Goal: Task Accomplishment & Management: Manage account settings

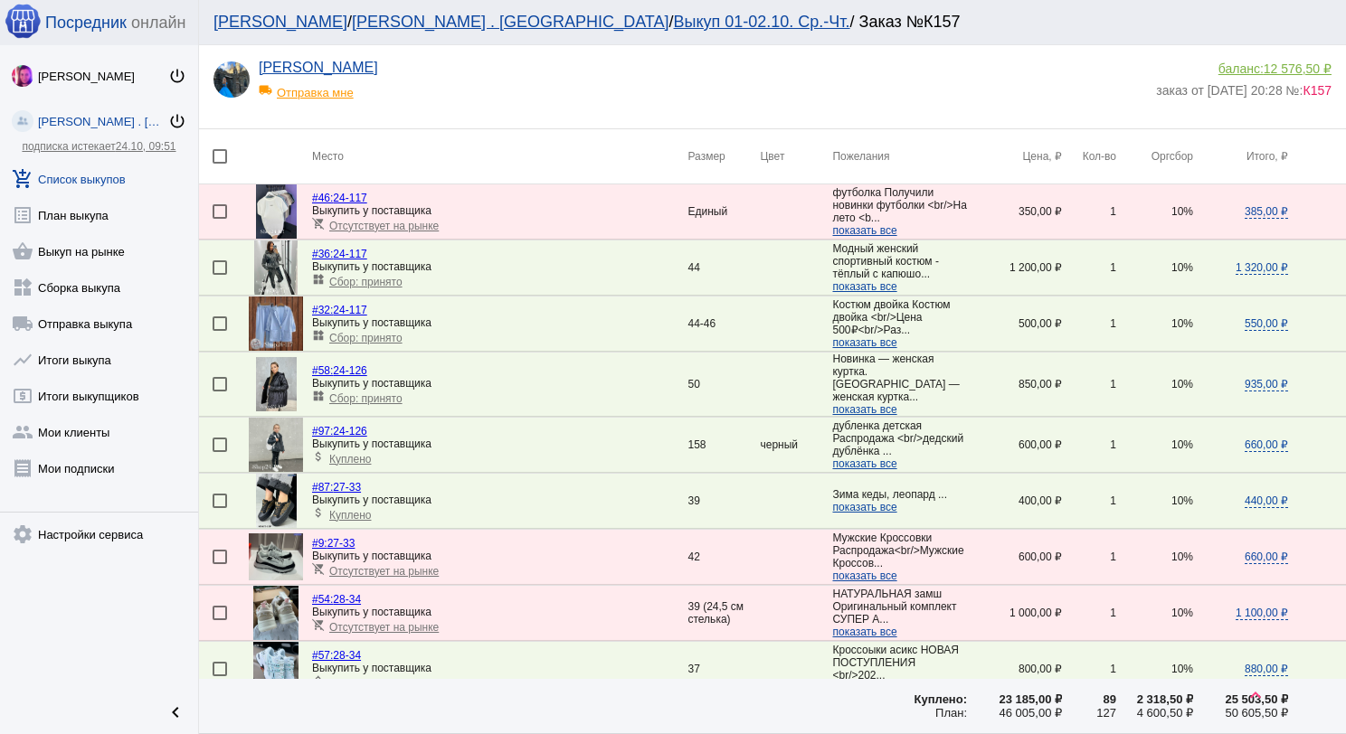
scroll to position [1982, 0]
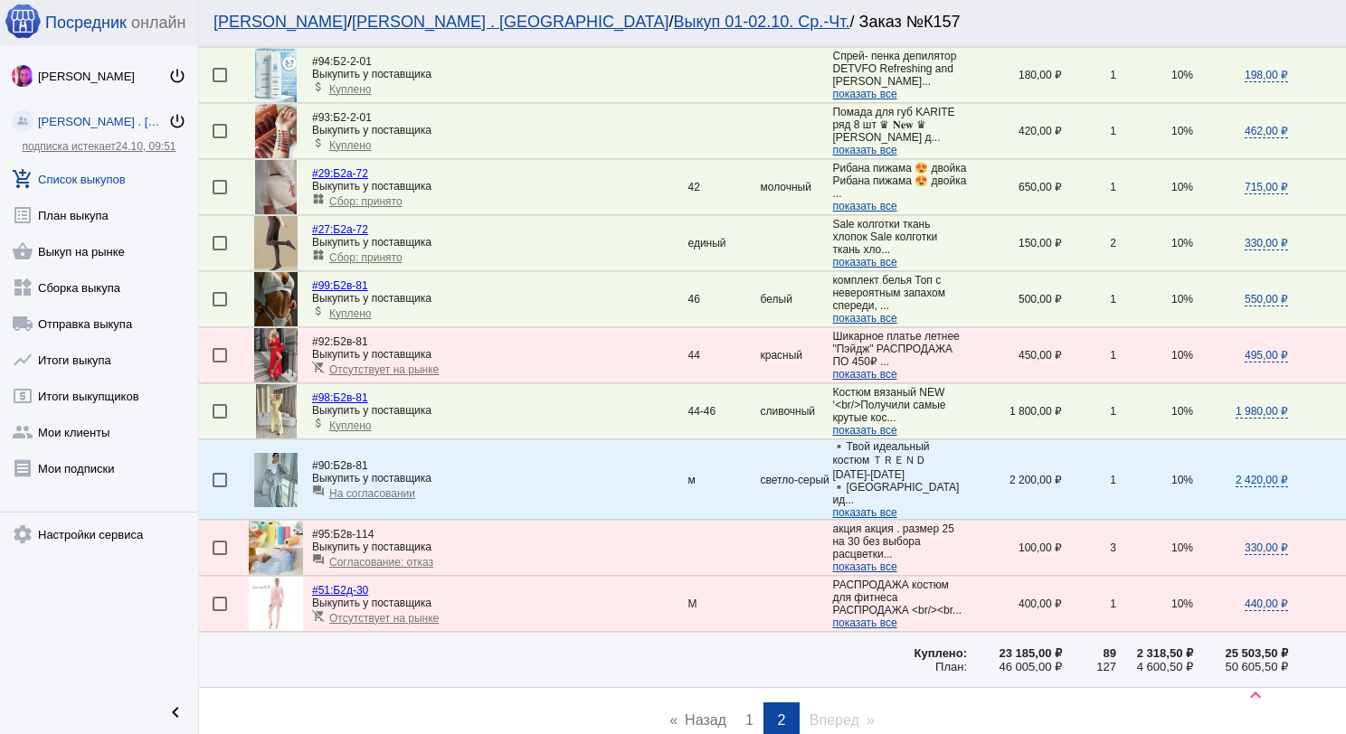
click at [117, 171] on link "add_shopping_cart Список выкупов" at bounding box center [99, 175] width 198 height 36
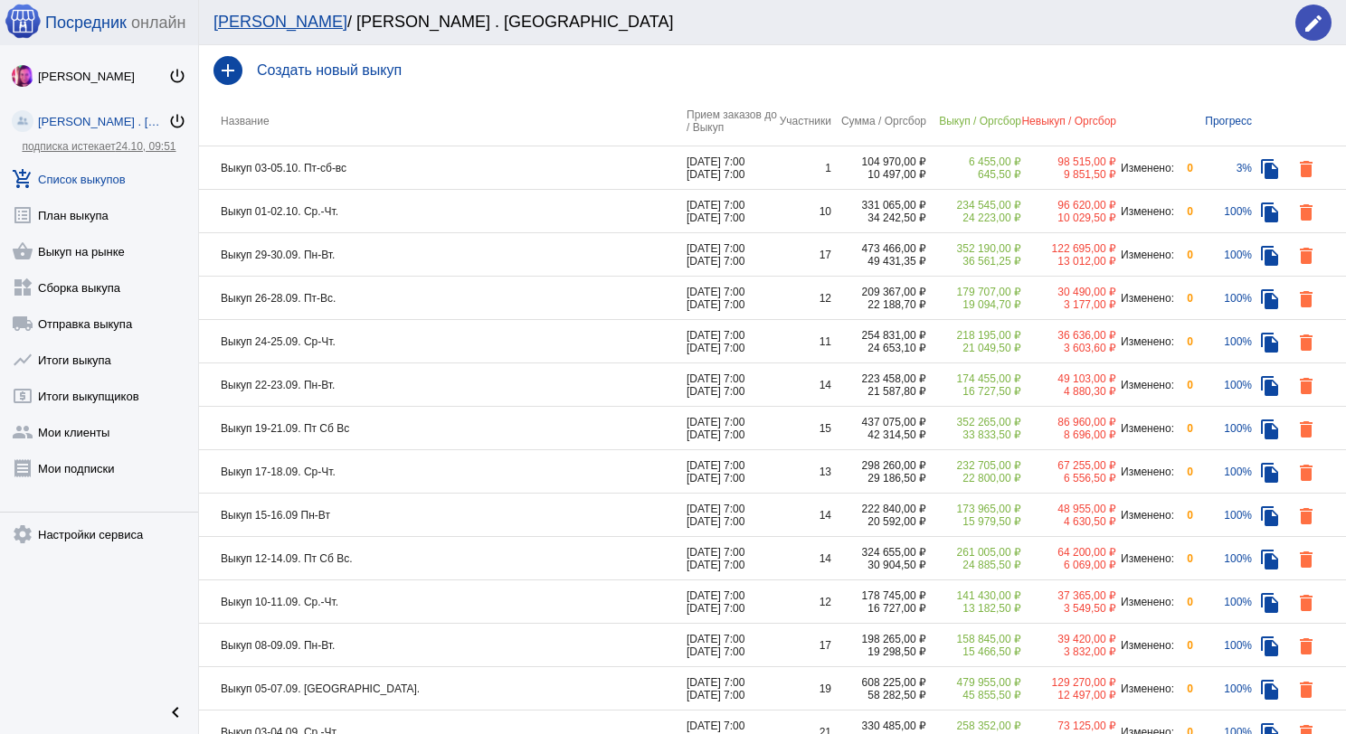
click at [414, 203] on td "Выкуп 01-02.10. Ср.-Чт." at bounding box center [442, 211] width 487 height 43
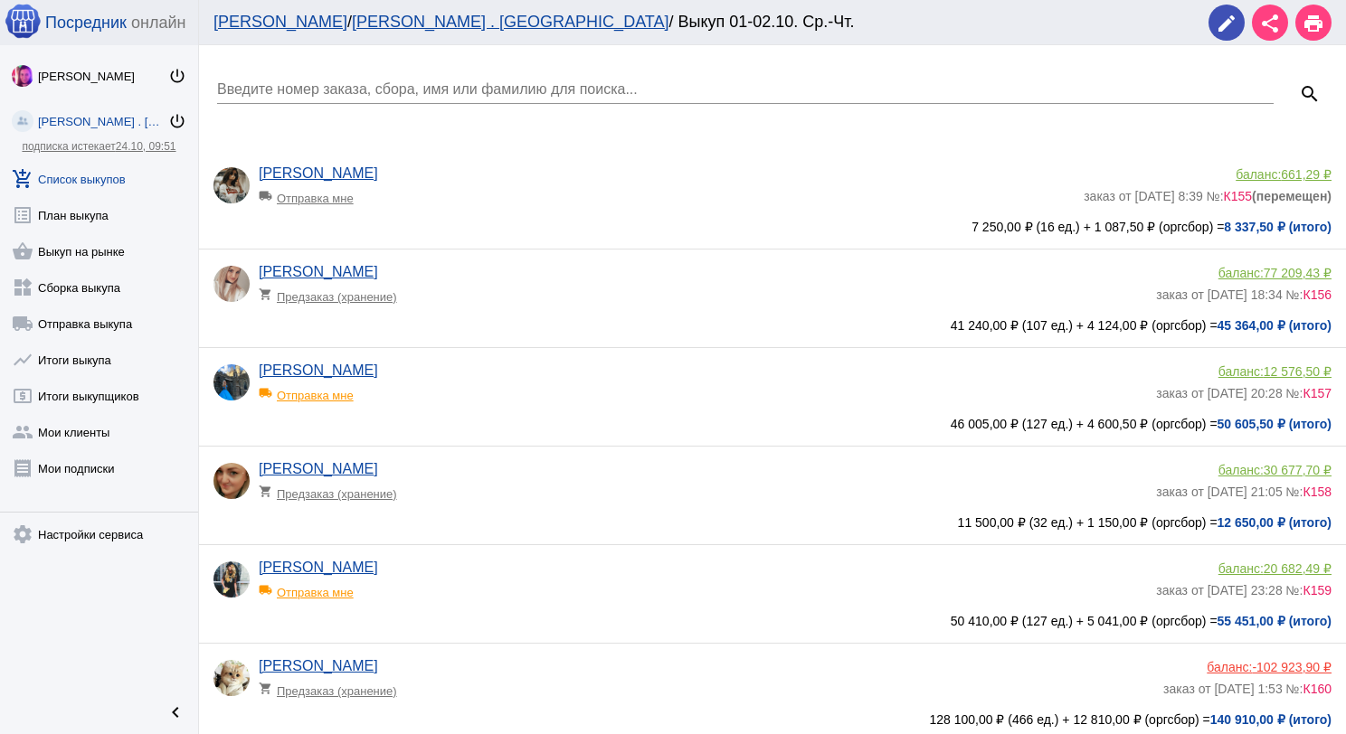
click at [407, 76] on div "Введите номер заказа, сбора, имя или фамилию для поиска..." at bounding box center [745, 83] width 1056 height 41
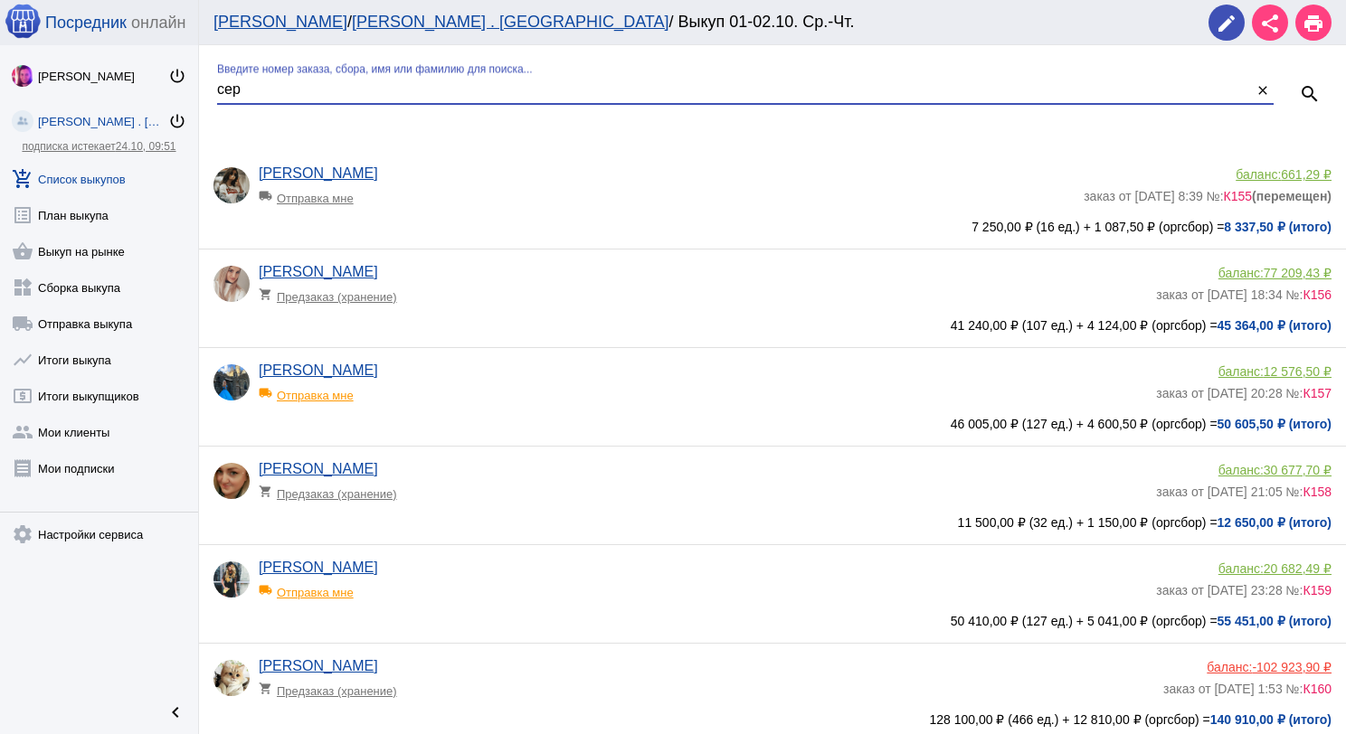
type input "сер"
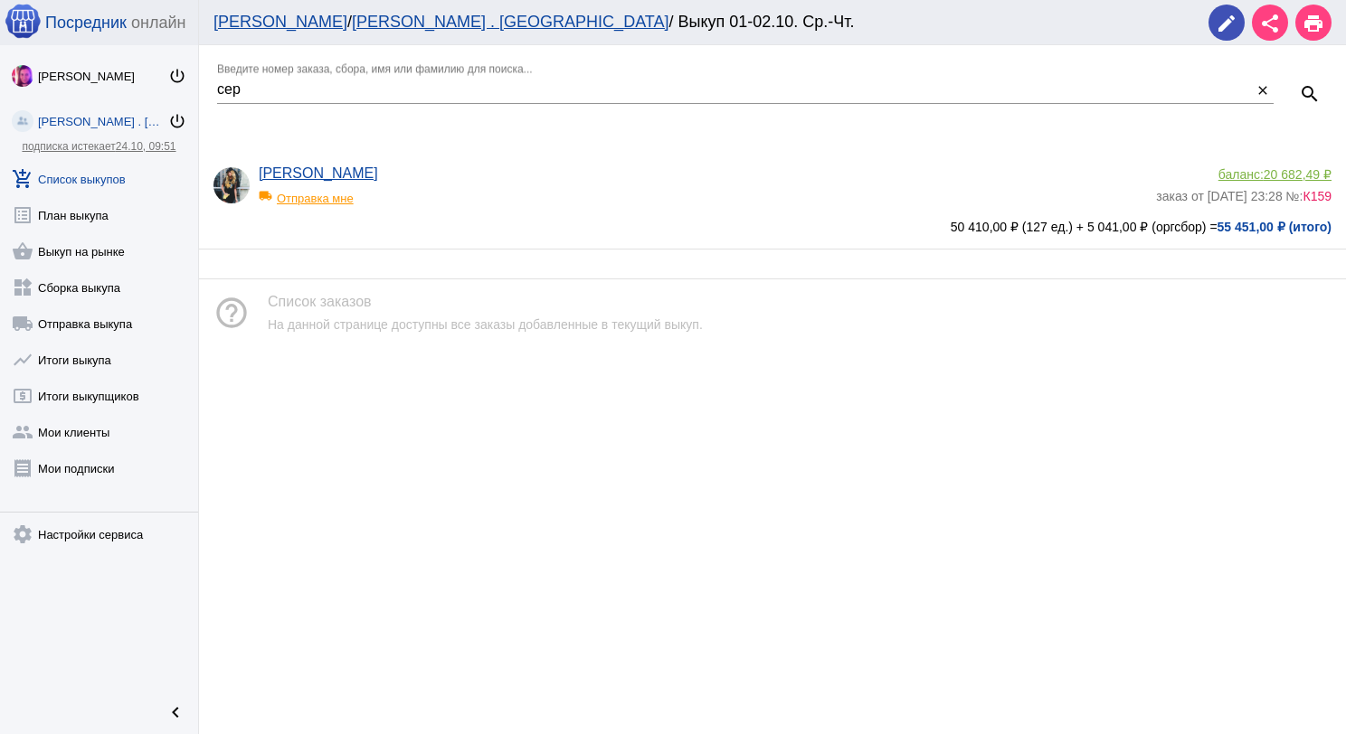
click at [1305, 169] on span "20 682,49 ₽" at bounding box center [1297, 174] width 68 height 14
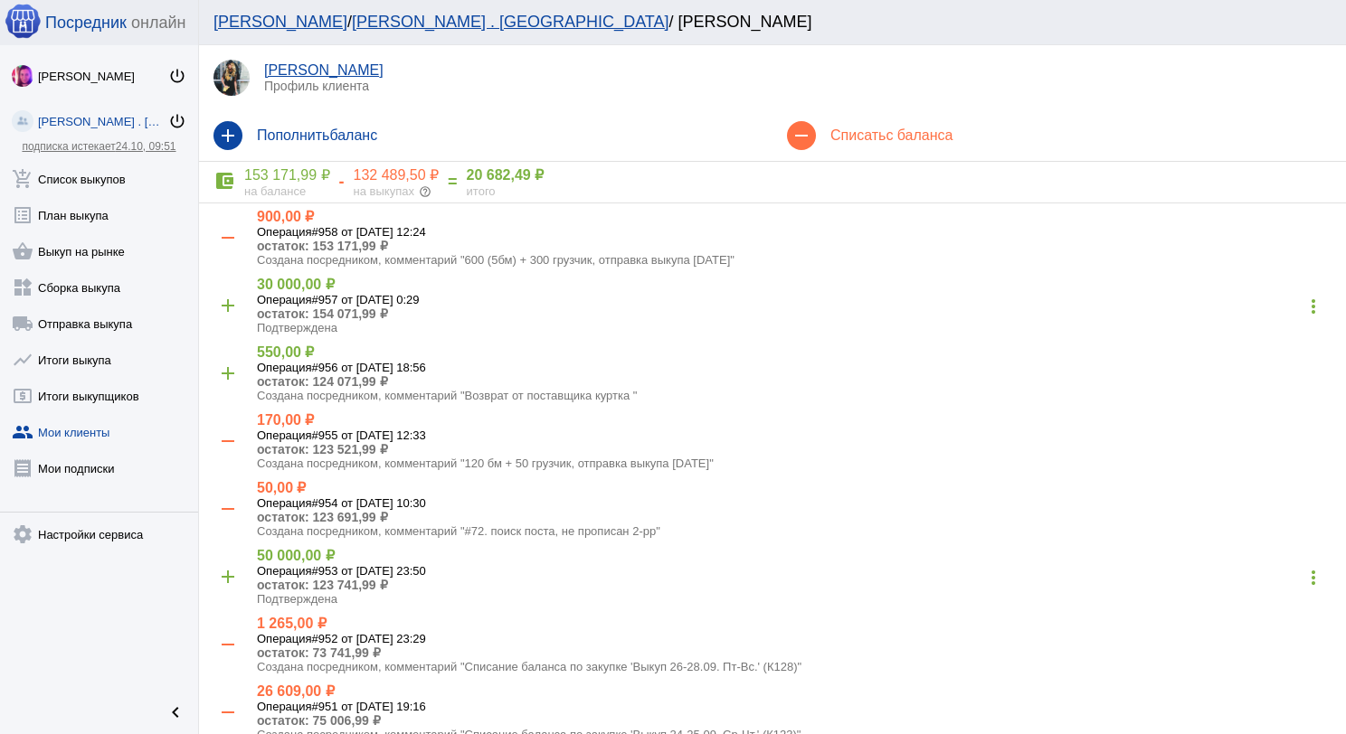
click at [224, 127] on mat-icon "add" at bounding box center [227, 135] width 29 height 29
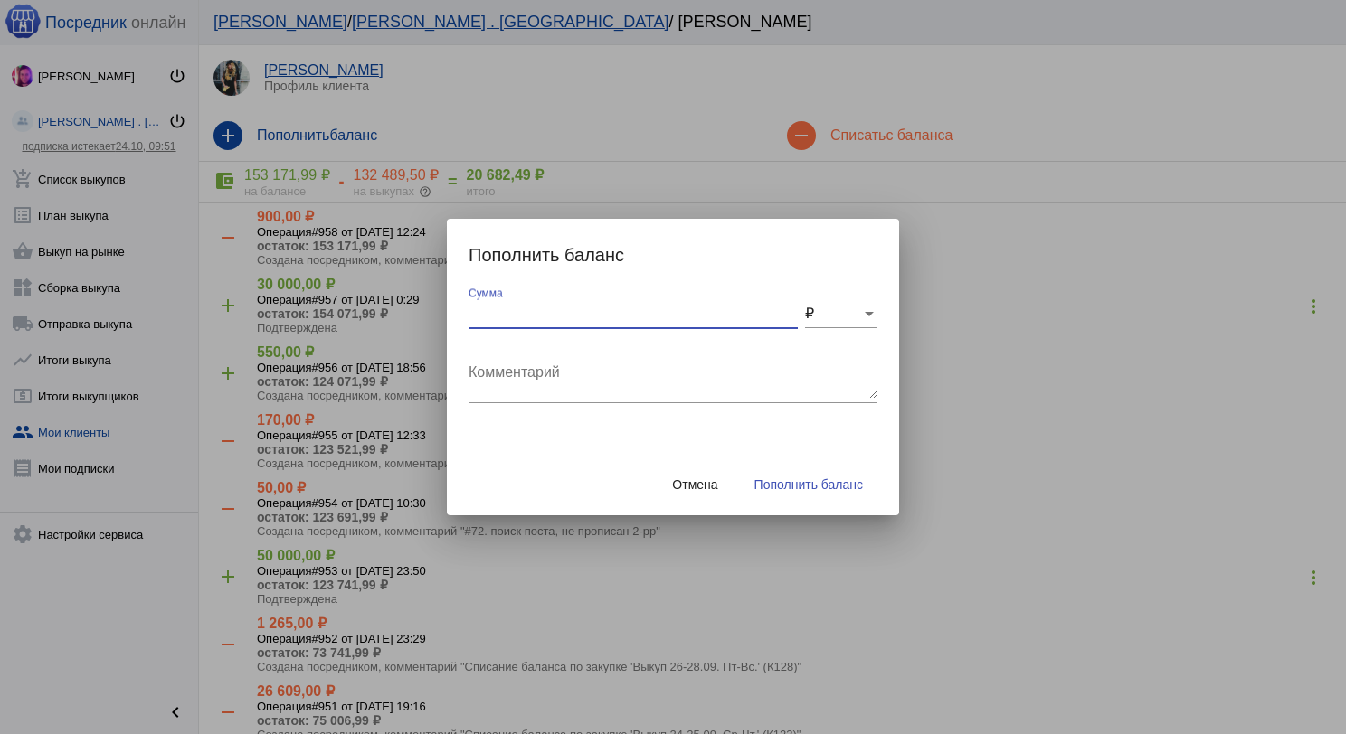
click at [545, 307] on input "Сумма" at bounding box center [632, 314] width 329 height 16
type input "1320"
click at [637, 369] on textarea "Комментарий" at bounding box center [672, 381] width 409 height 36
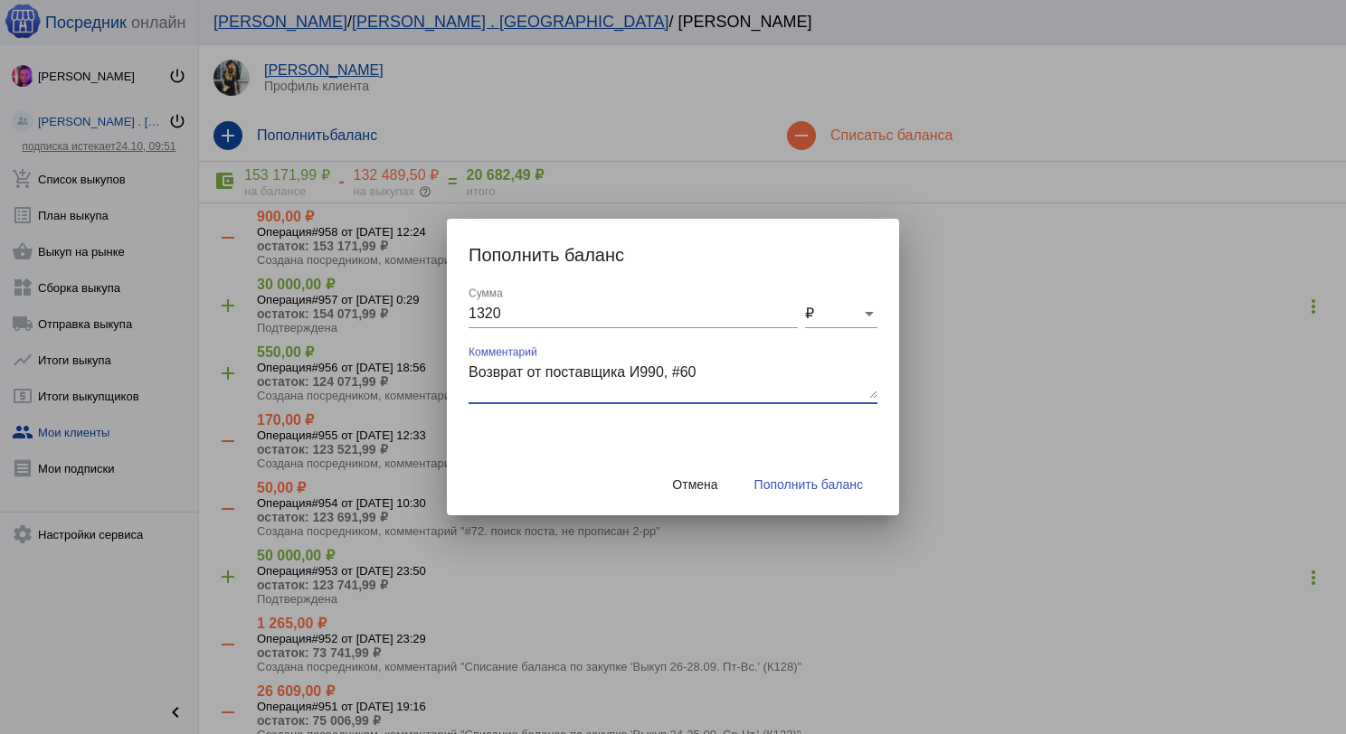
type textarea "Возврат от поставщика И990, #60"
click at [857, 494] on button "Пополнить баланс" at bounding box center [808, 484] width 137 height 33
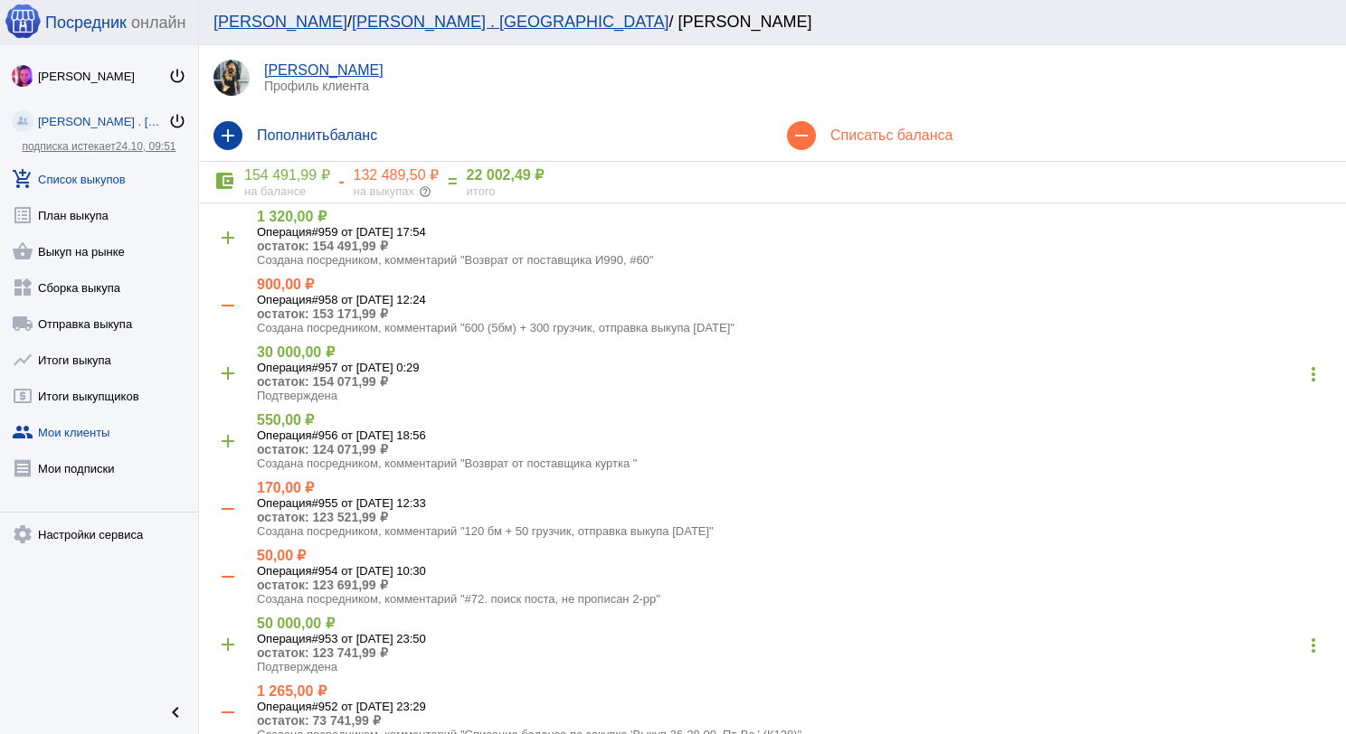
click at [93, 187] on link "add_shopping_cart Список выкупов" at bounding box center [99, 175] width 198 height 36
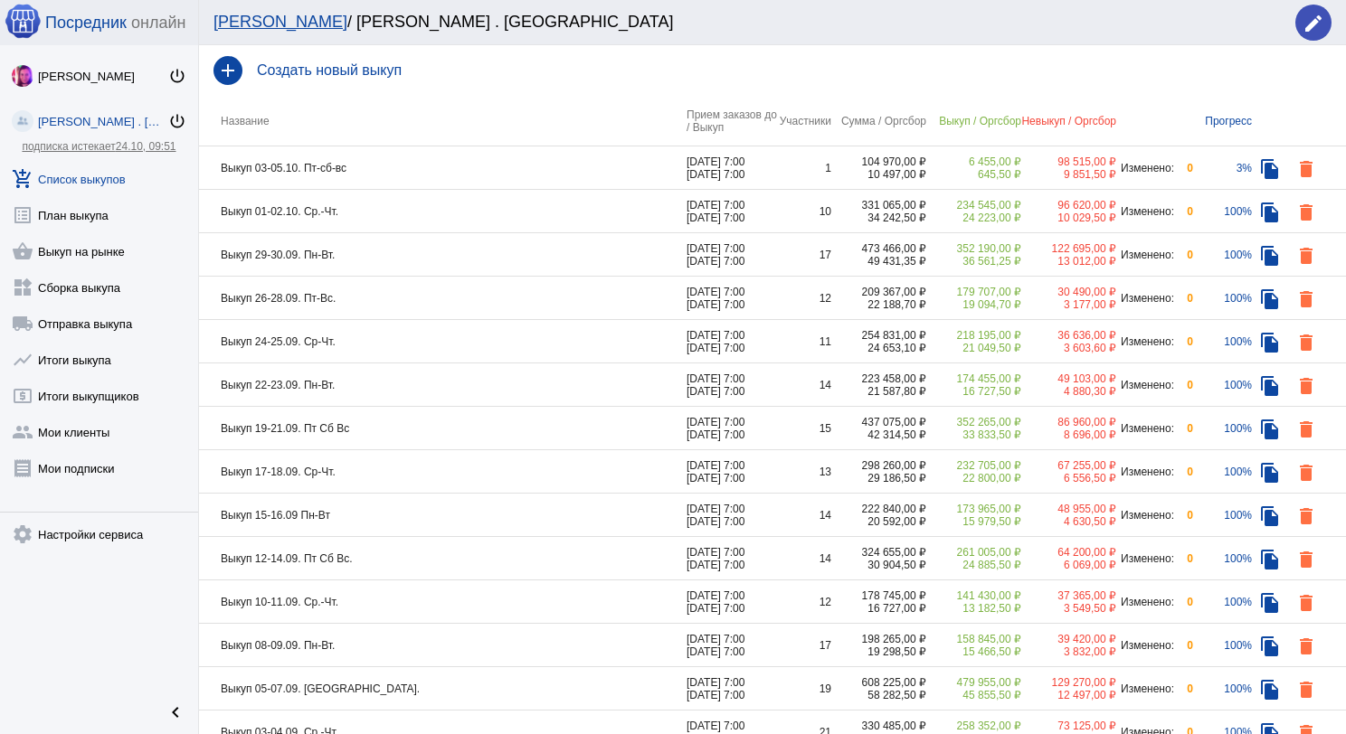
click at [409, 217] on td "Выкуп 01-02.10. Ср.-Чт." at bounding box center [442, 211] width 487 height 43
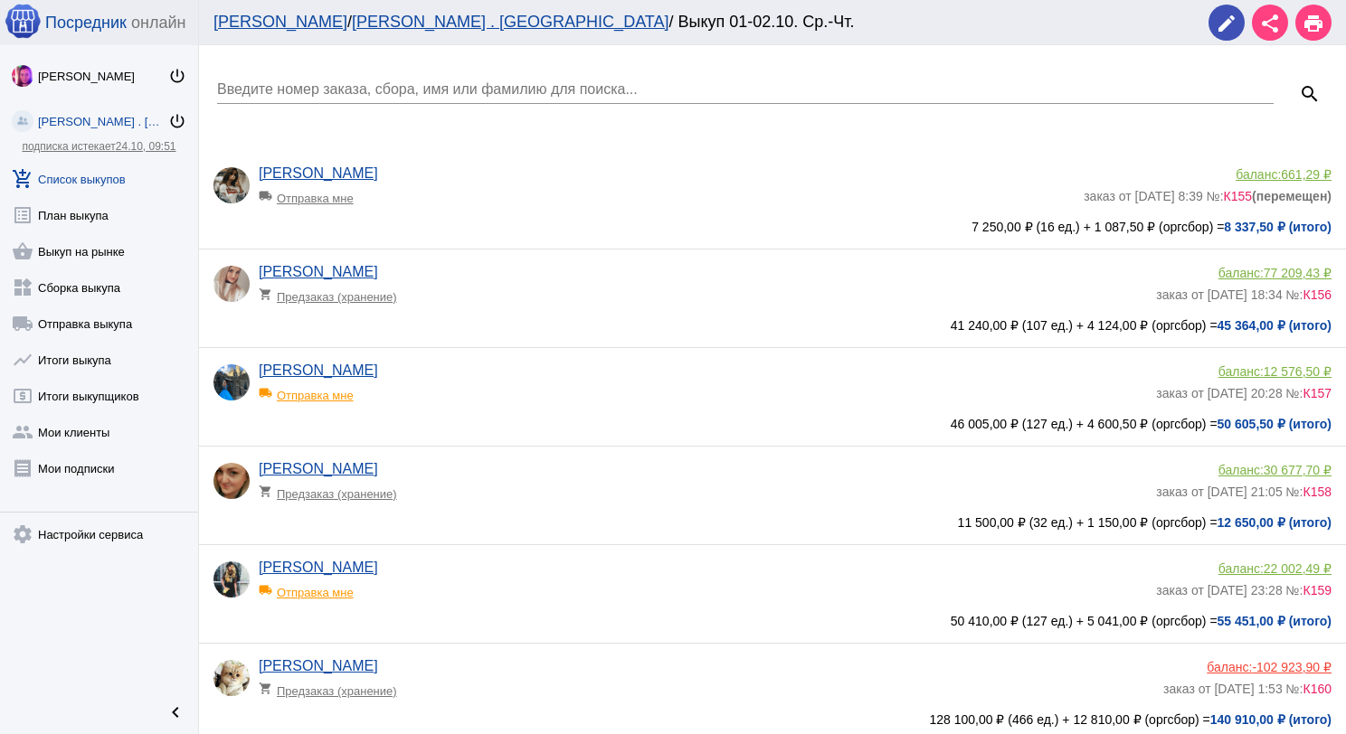
click at [446, 81] on input "Введите номер заказа, сбора, имя или фамилию для поиска..." at bounding box center [745, 89] width 1056 height 16
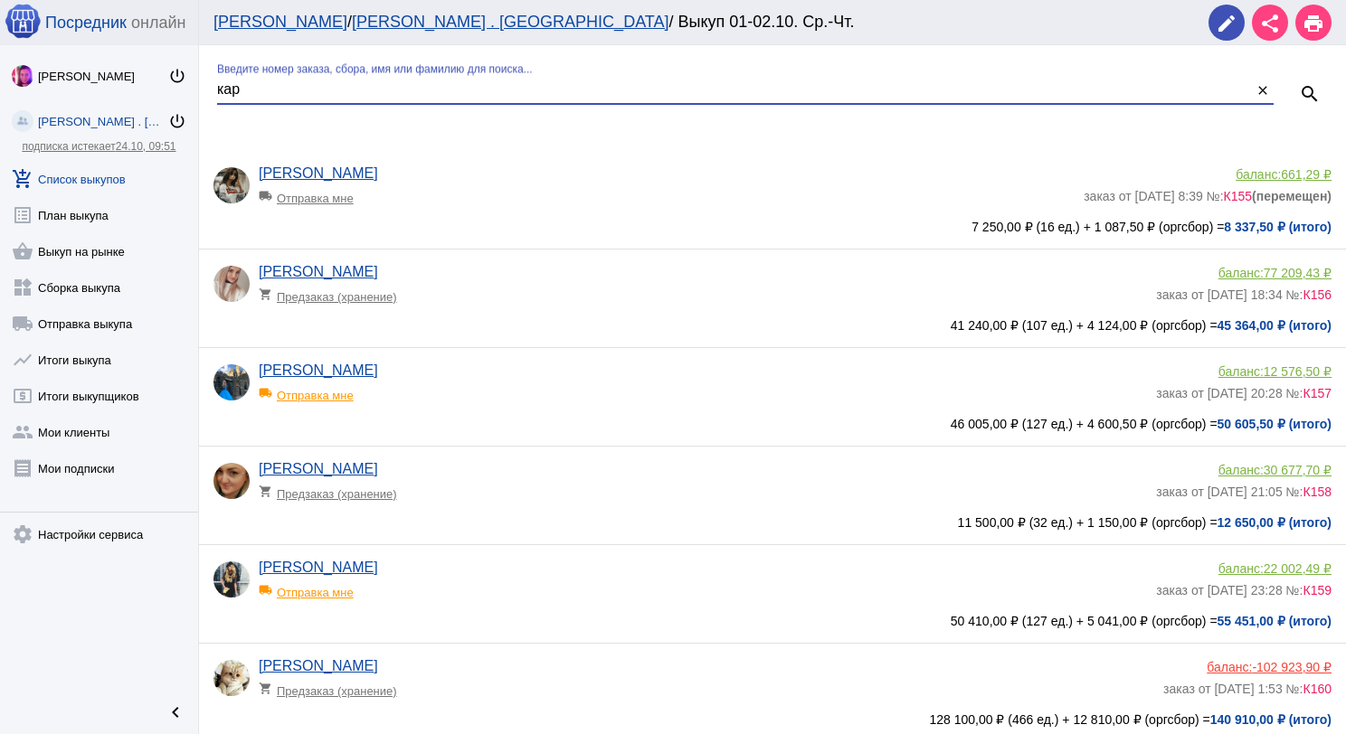
type input "кар"
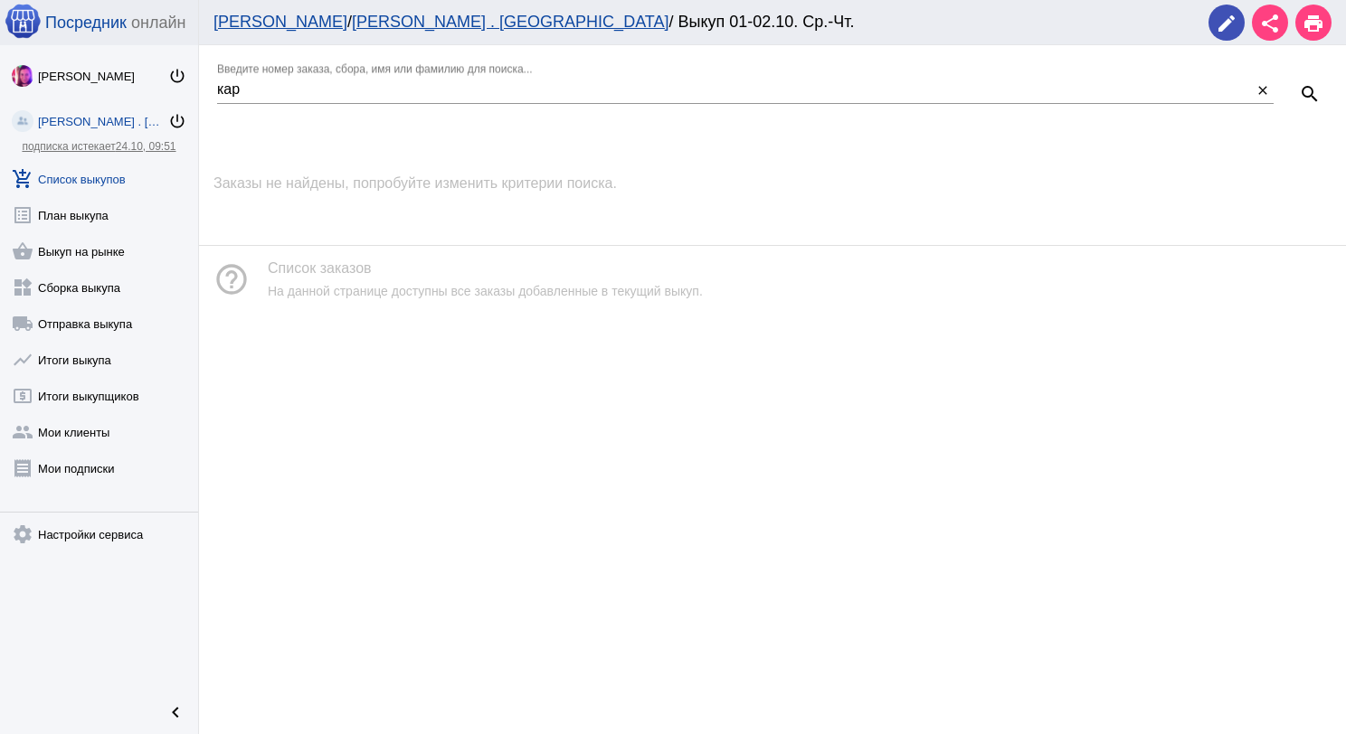
click at [90, 184] on link "add_shopping_cart Список выкупов" at bounding box center [99, 175] width 198 height 36
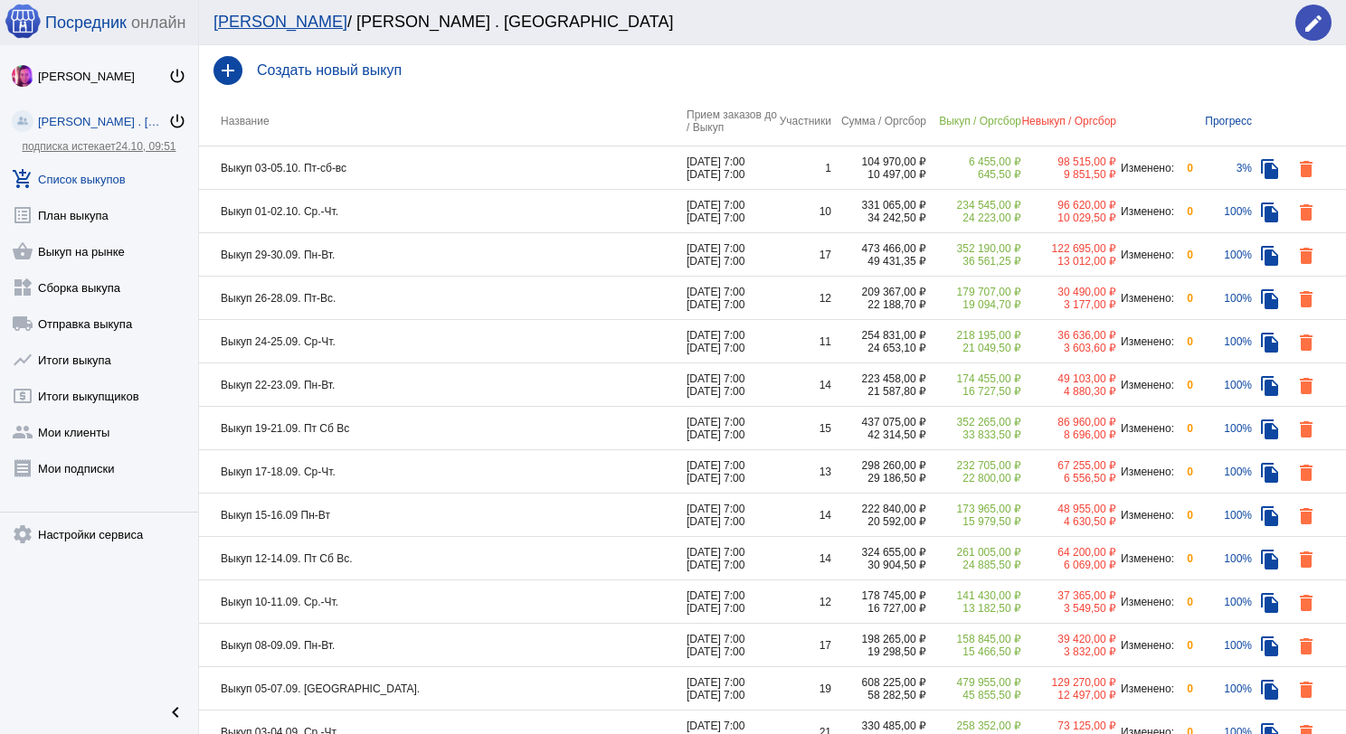
click at [359, 298] on td "Выкуп 26-28.09. Пт-Вс." at bounding box center [442, 298] width 487 height 43
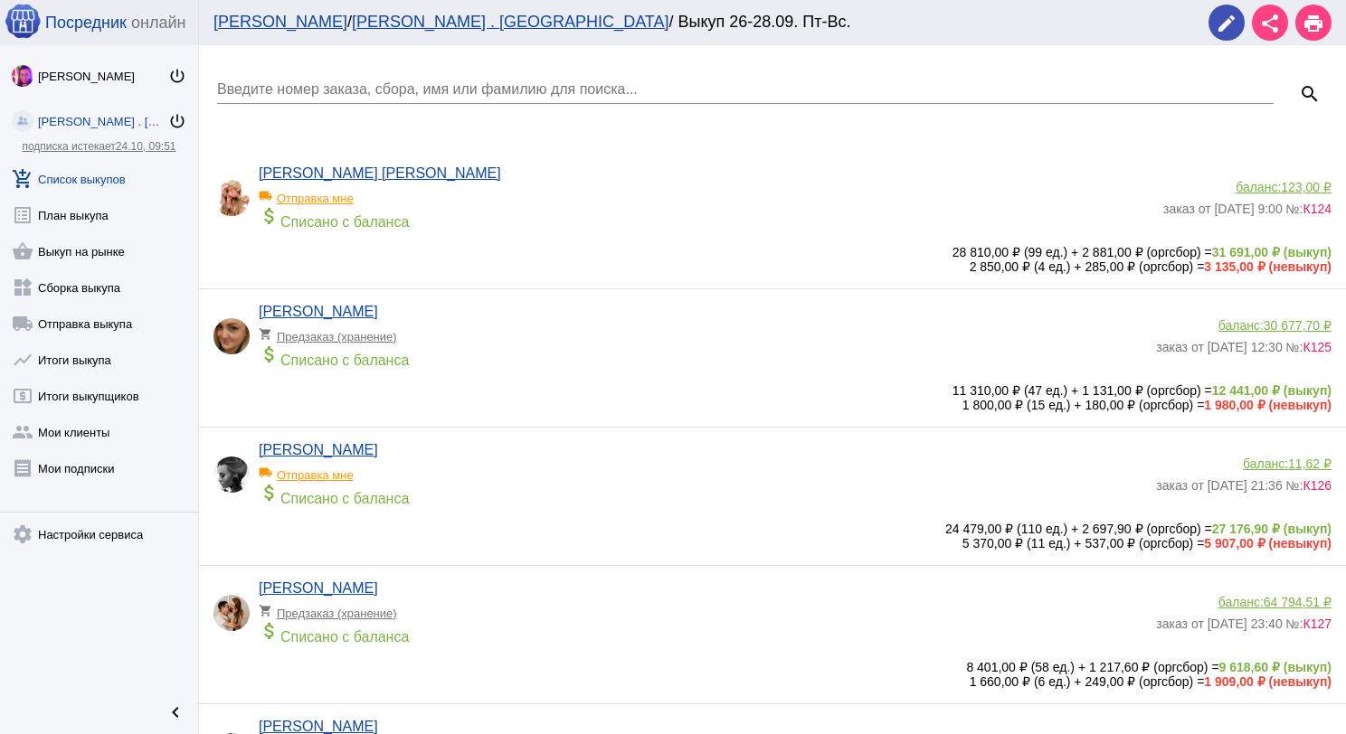
click at [341, 95] on input "Введите номер заказа, сбора, имя или фамилию для поиска..." at bounding box center [745, 89] width 1056 height 16
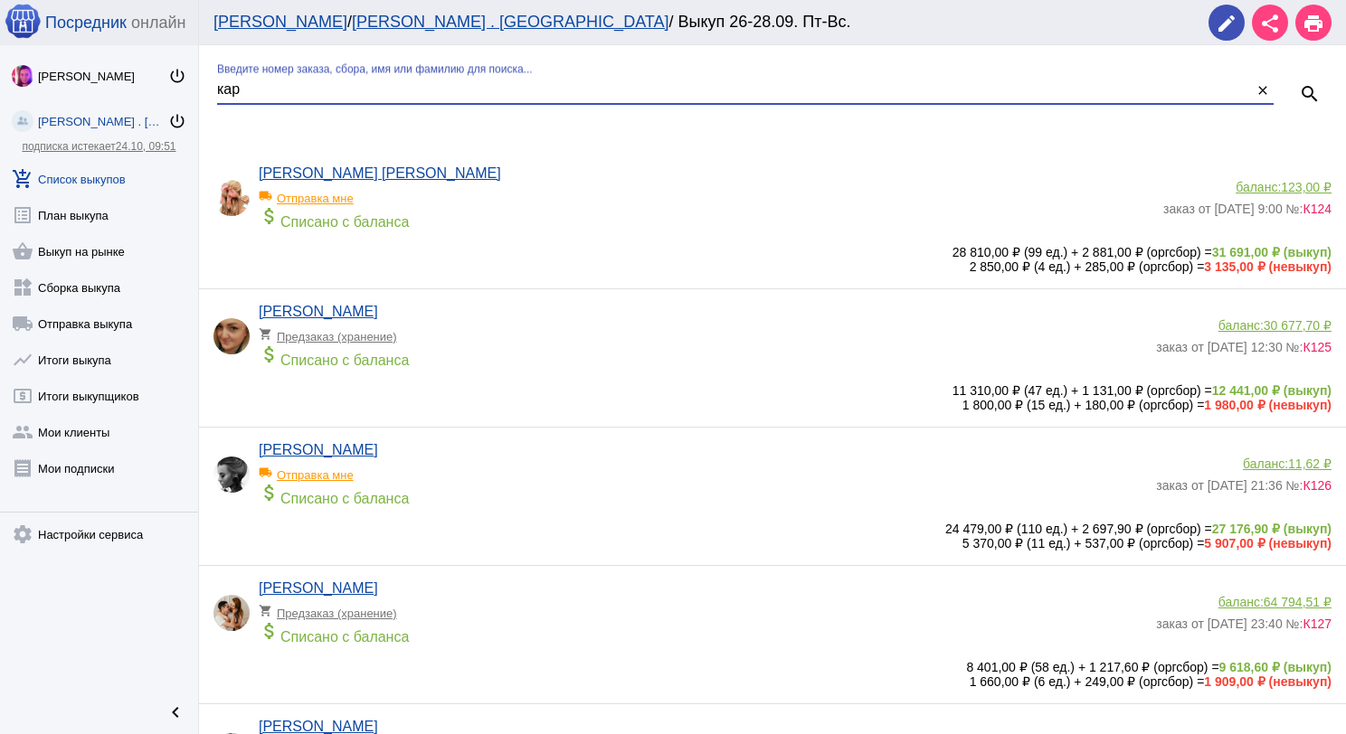
type input "кар"
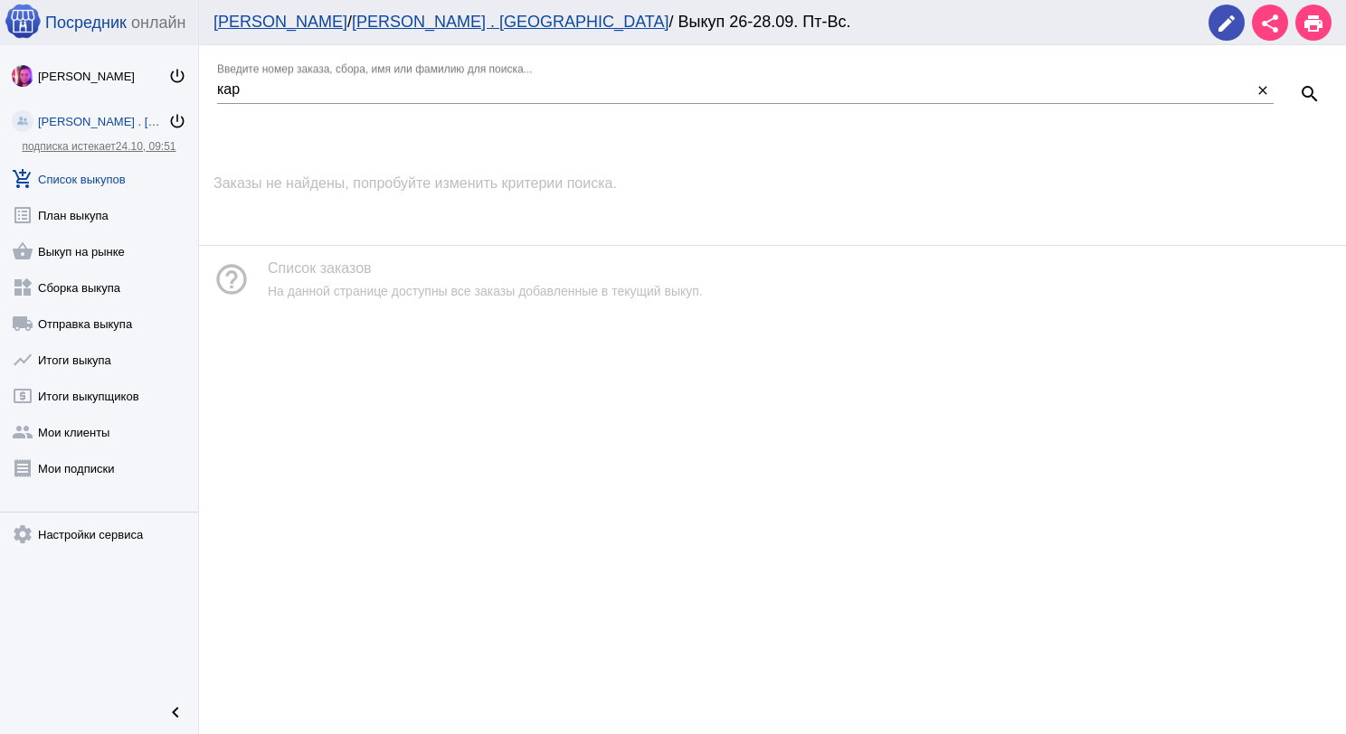
click at [114, 184] on link "add_shopping_cart Список выкупов" at bounding box center [99, 175] width 198 height 36
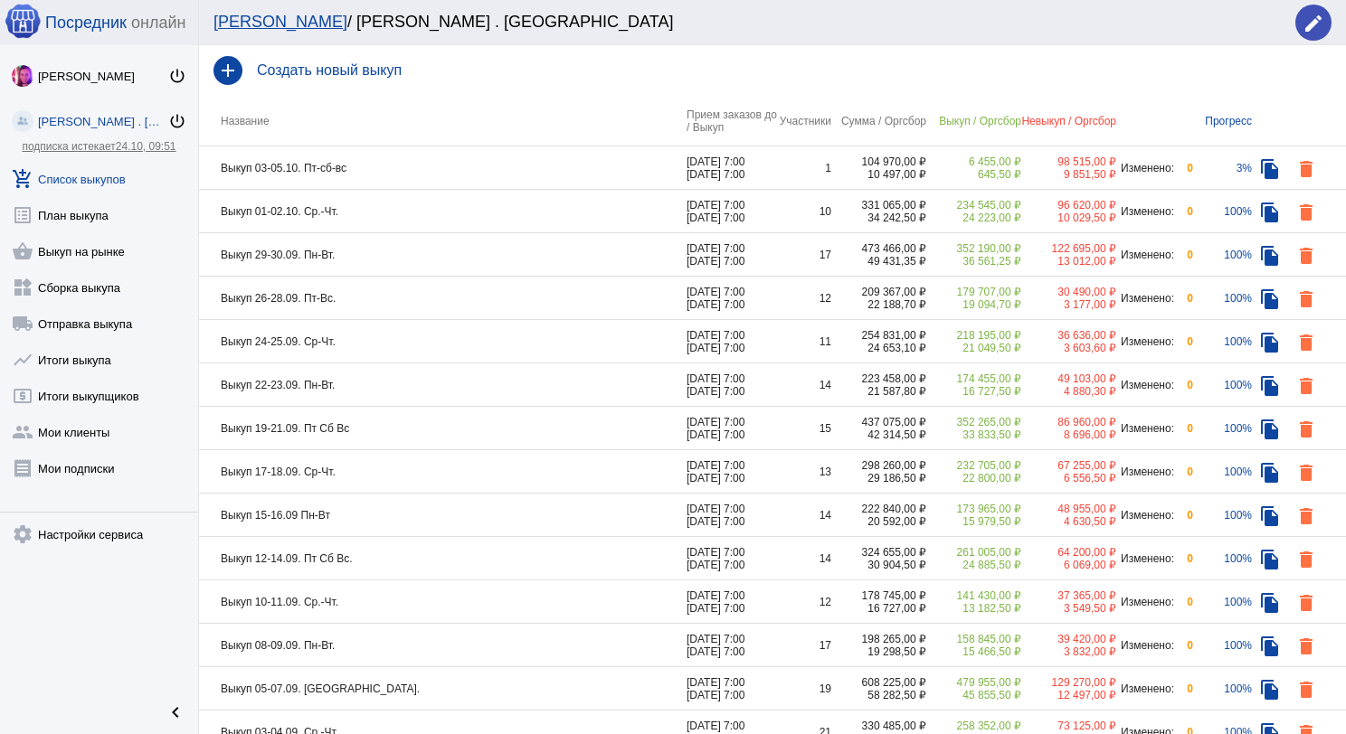
drag, startPoint x: 414, startPoint y: 282, endPoint x: 428, endPoint y: 298, distance: 21.2
click at [428, 298] on td "Выкуп 26-28.09. Пт-Вс." at bounding box center [442, 298] width 487 height 43
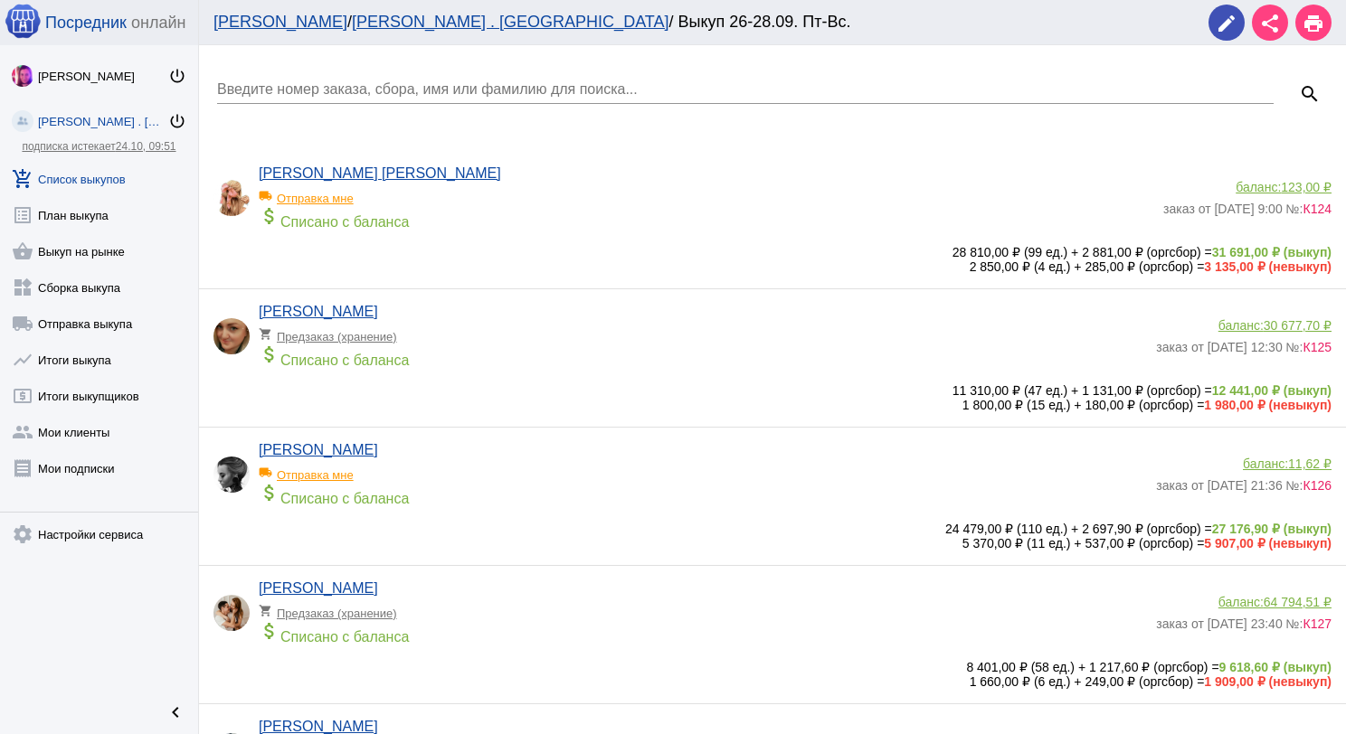
click at [401, 92] on input "Введите номер заказа, сбора, имя или фамилию для поиска..." at bounding box center [745, 89] width 1056 height 16
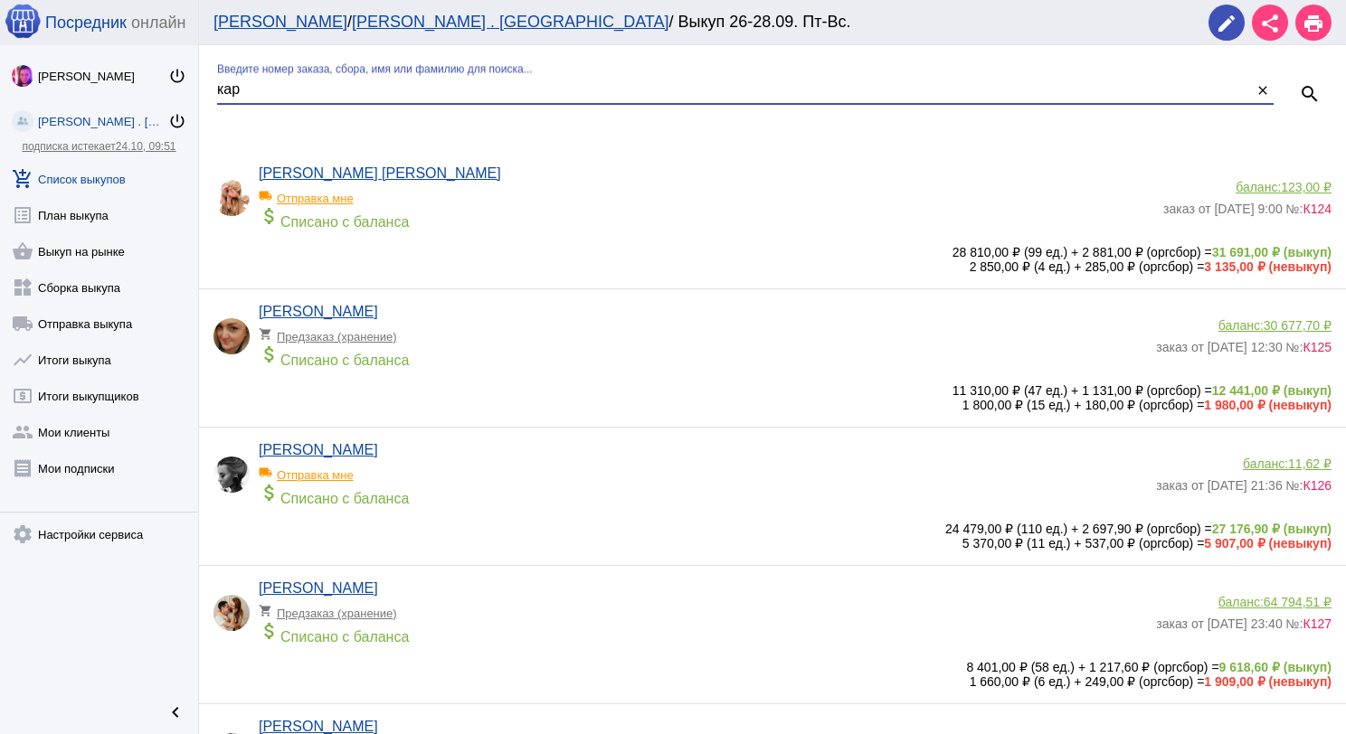
type input "кар"
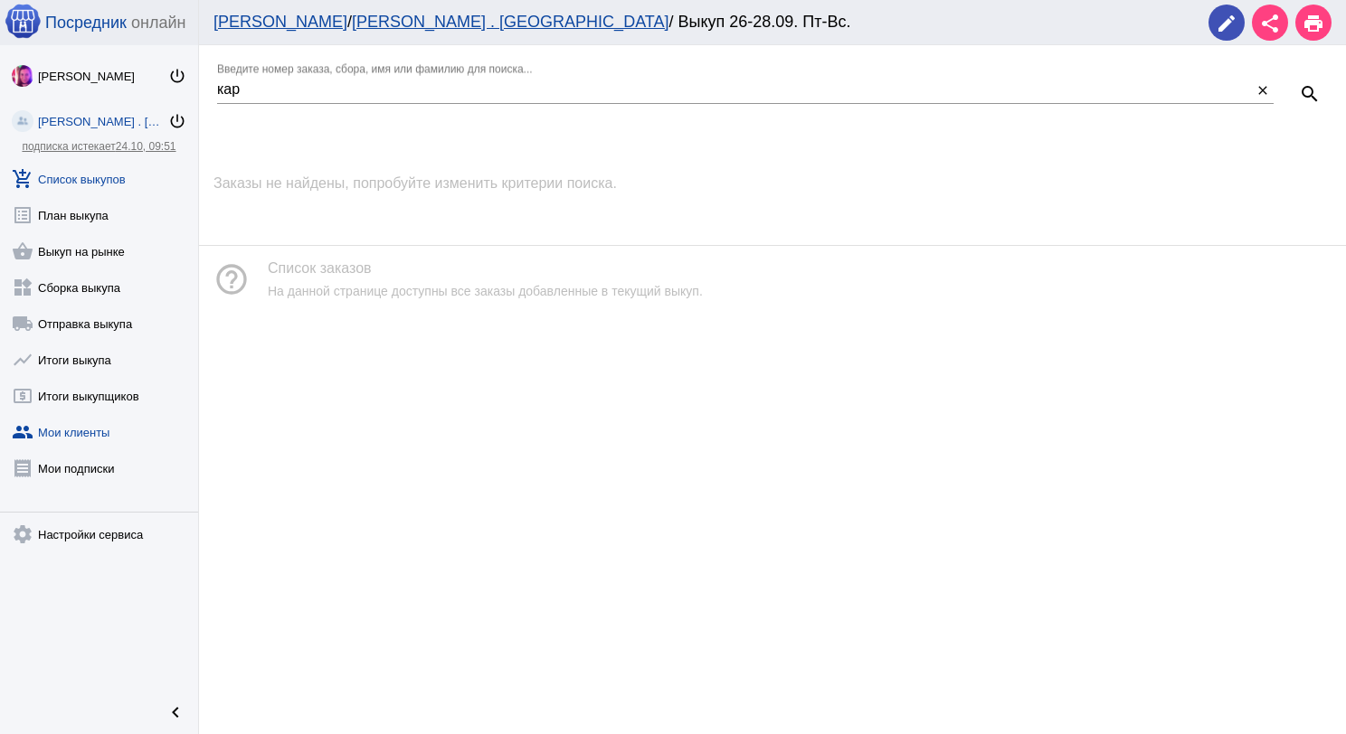
click at [54, 443] on link "group Мои клиенты" at bounding box center [99, 429] width 198 height 36
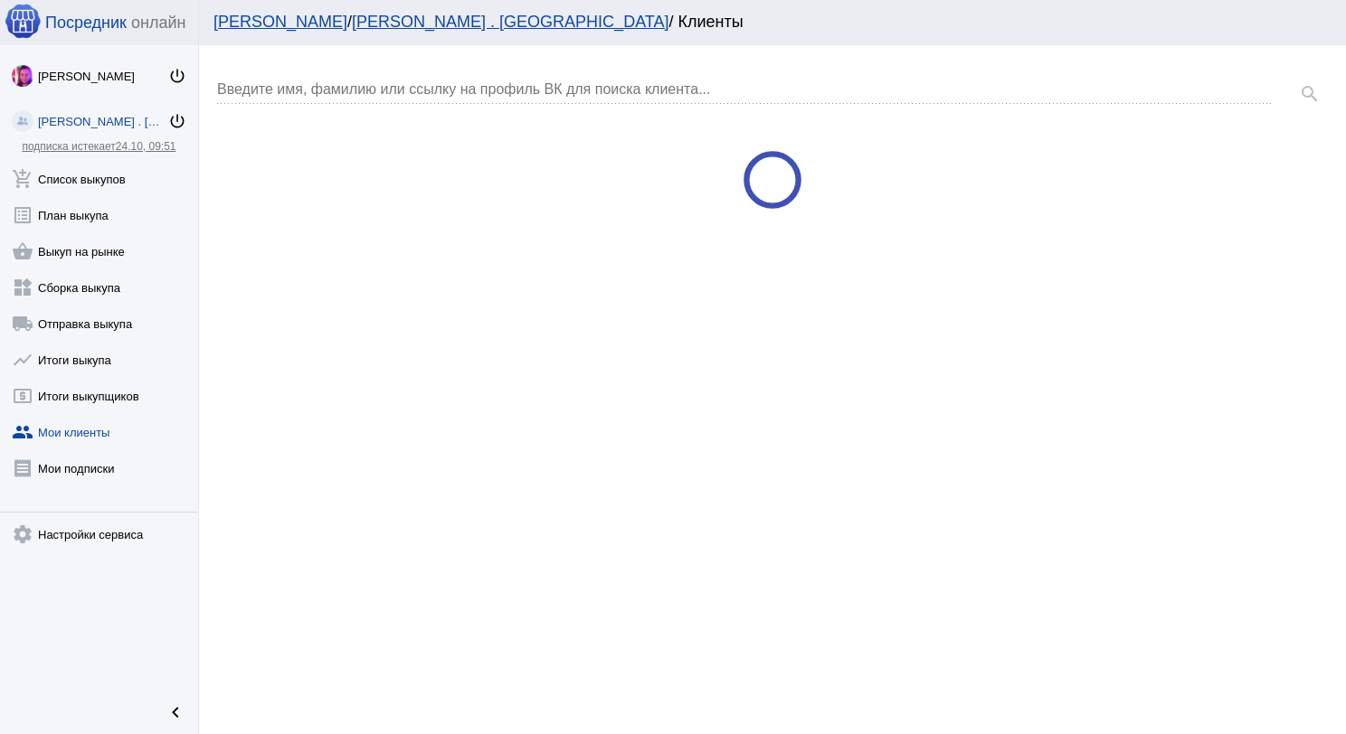
click at [380, 76] on div "Введите имя, фамилию или ссылку на профиль ВК для поиска клиента..." at bounding box center [745, 83] width 1056 height 41
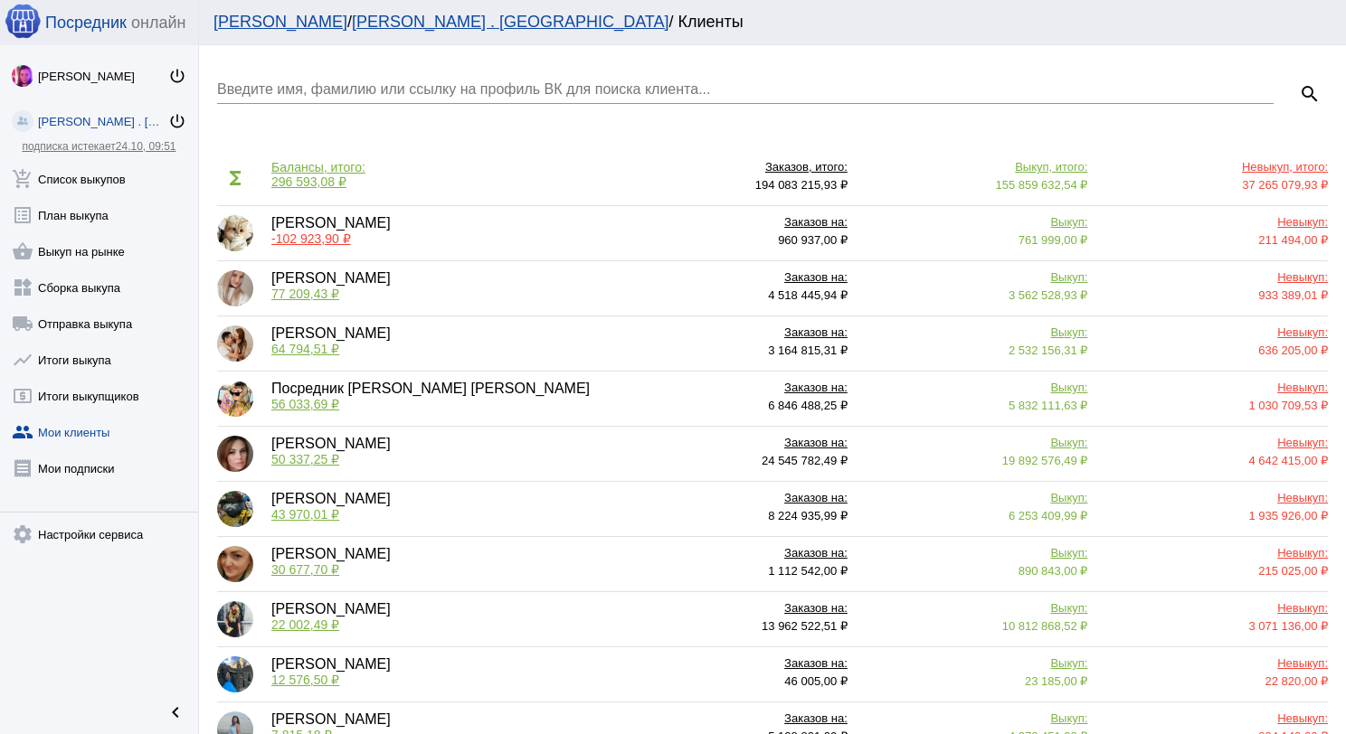
click at [378, 83] on input "Введите имя, фамилию или ссылку на профиль ВК для поиска клиента..." at bounding box center [745, 89] width 1056 height 16
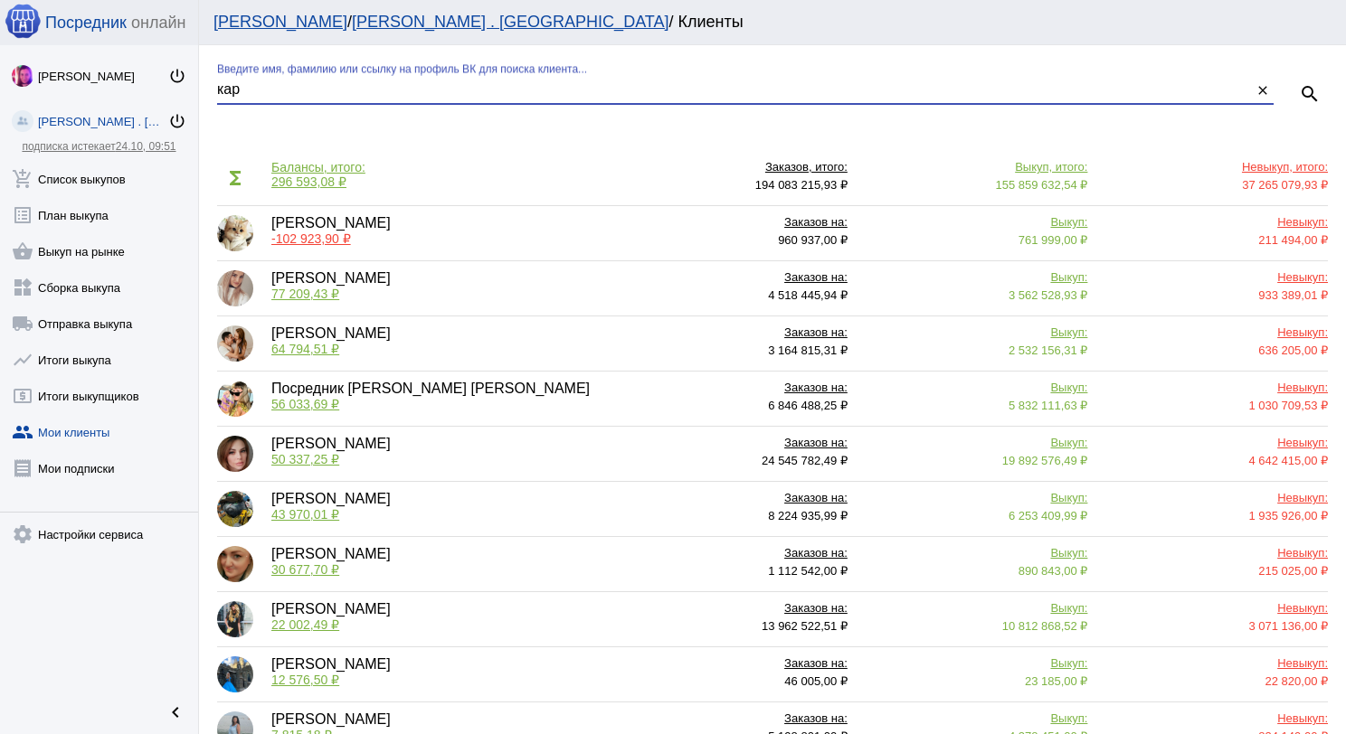
type input "кар"
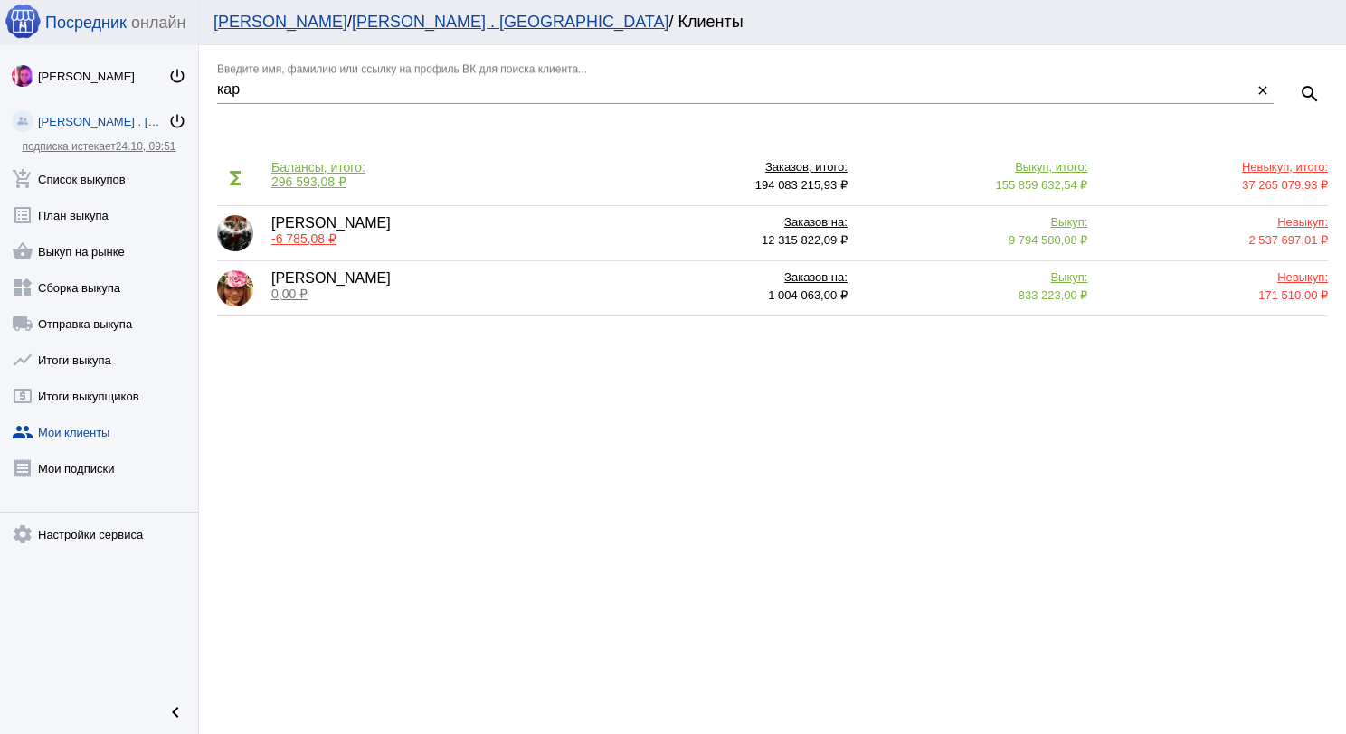
drag, startPoint x: 294, startPoint y: 239, endPoint x: 329, endPoint y: 253, distance: 38.1
click at [295, 239] on span "-6 785,08 ₽" at bounding box center [303, 239] width 65 height 14
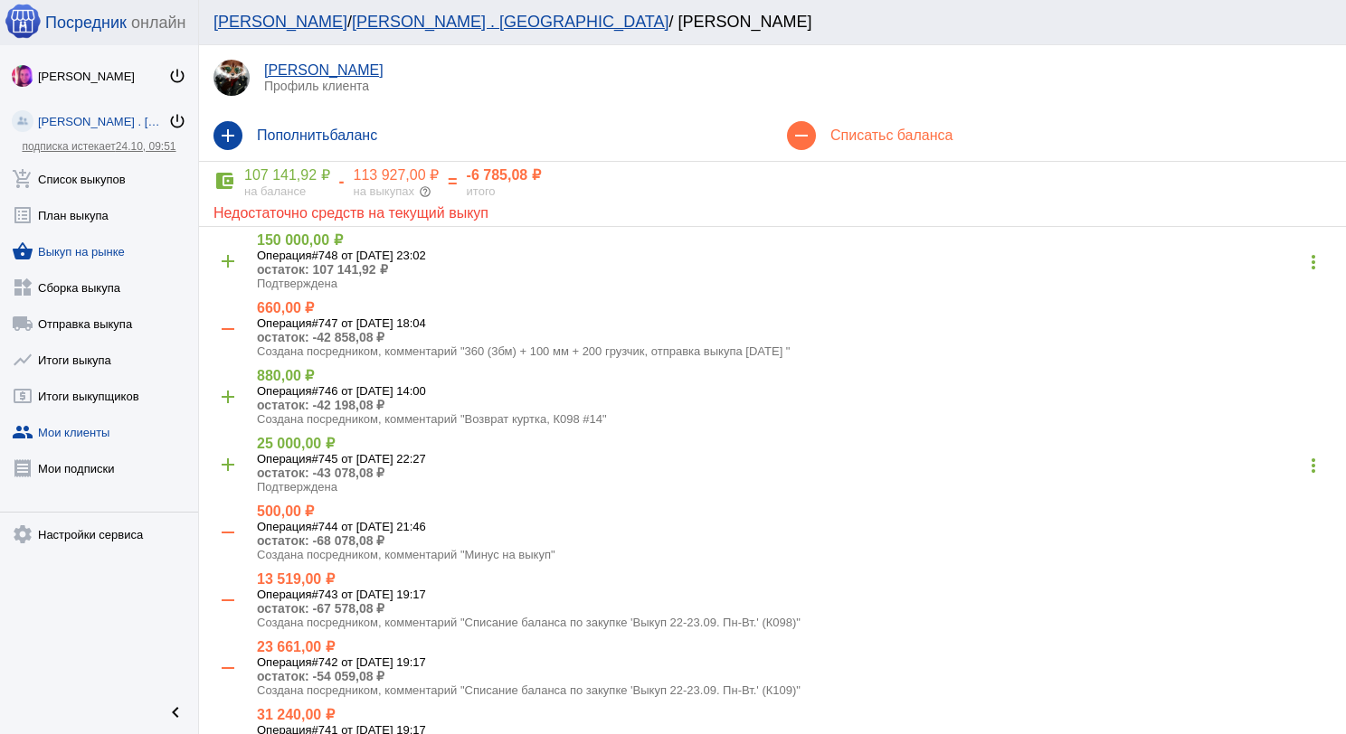
click at [93, 251] on link "shopping_basket Выкуп на рынке" at bounding box center [99, 248] width 198 height 36
